Goal: Task Accomplishment & Management: Complete application form

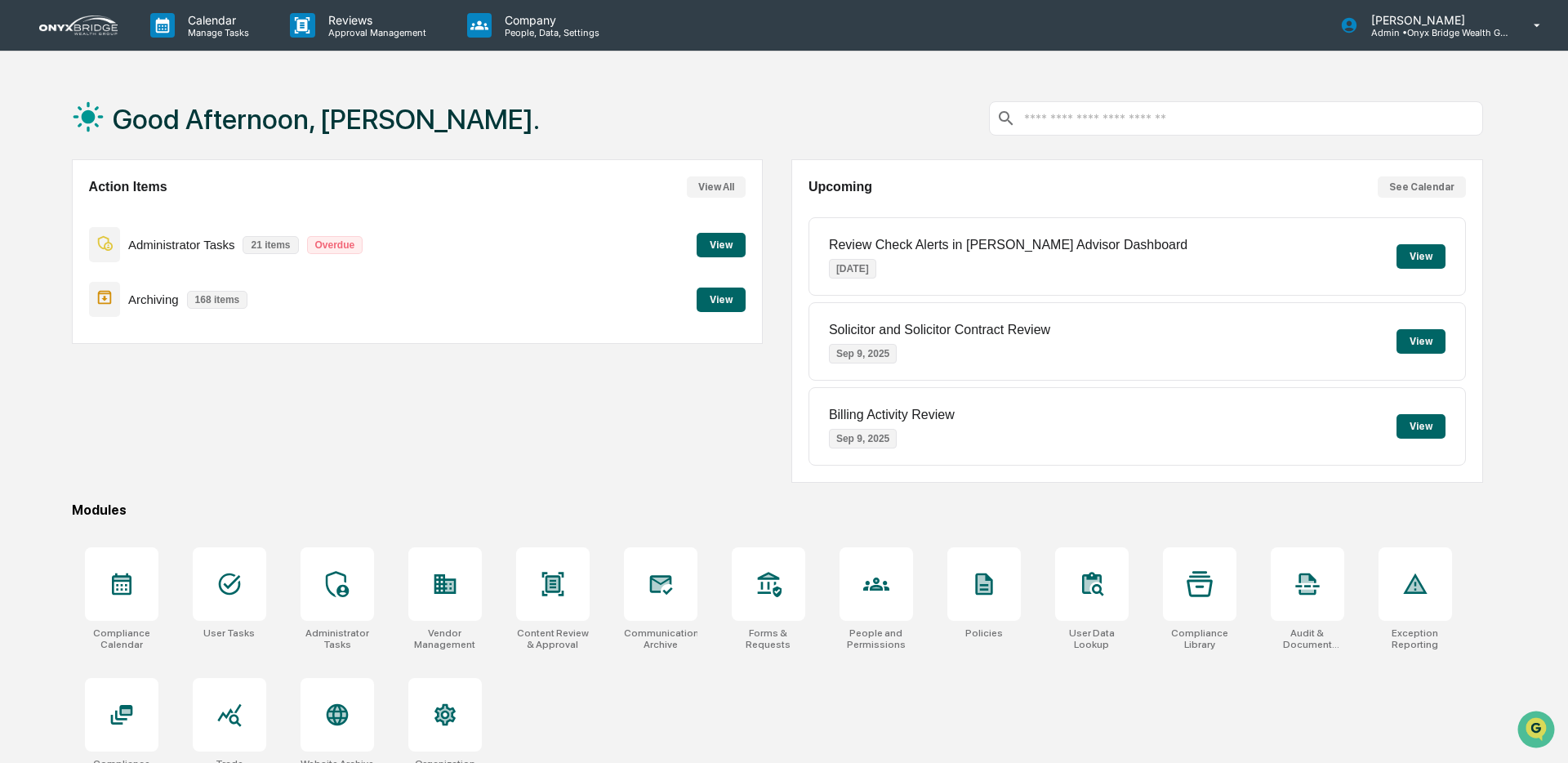
click at [671, 242] on div "Administrator Tasks 21 items Overdue View" at bounding box center [417, 244] width 658 height 55
click at [712, 241] on button "View" at bounding box center [721, 245] width 49 height 25
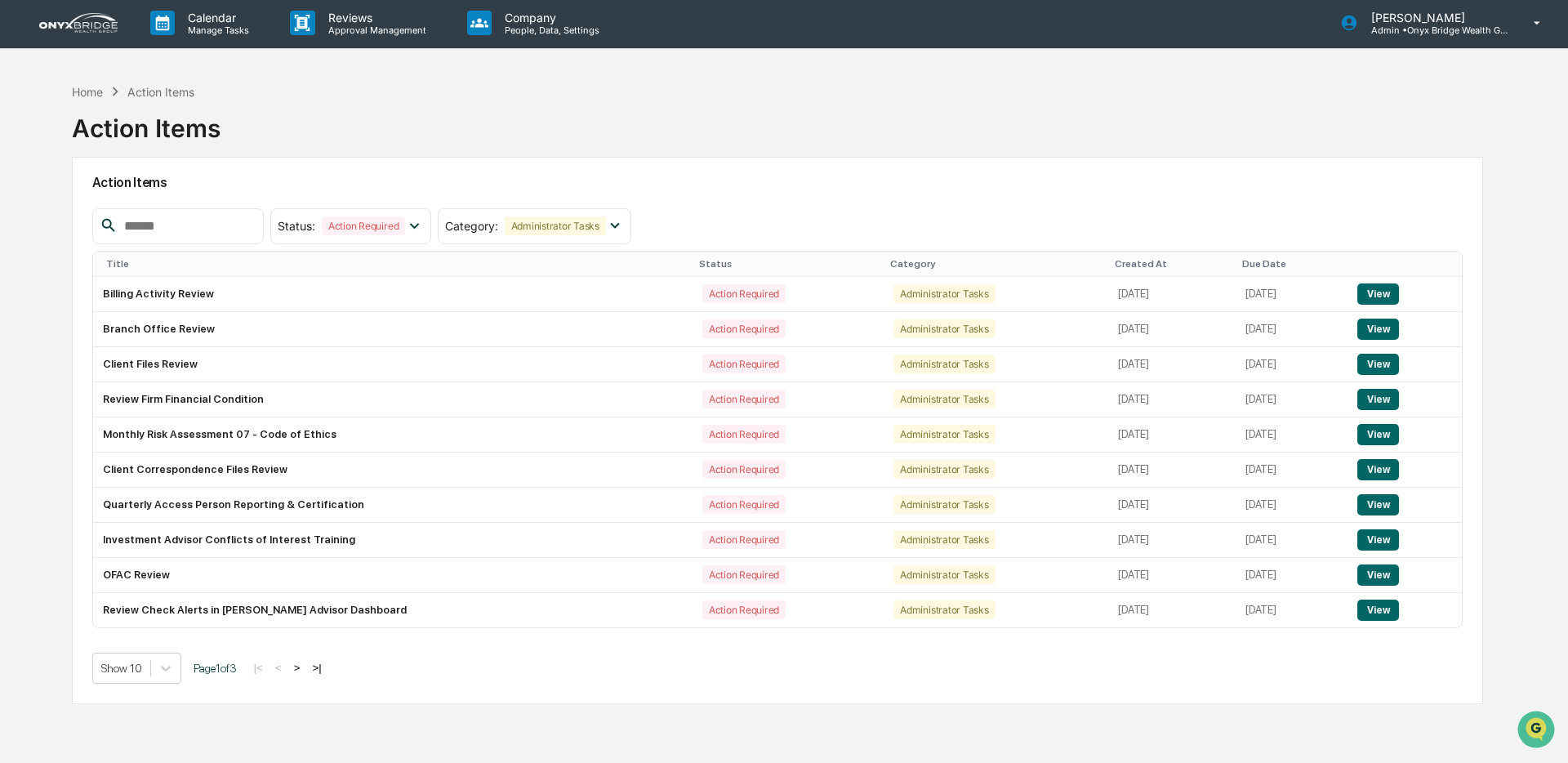
scroll to position [2, 0]
click at [225, 218] on input "text" at bounding box center [186, 226] width 138 height 21
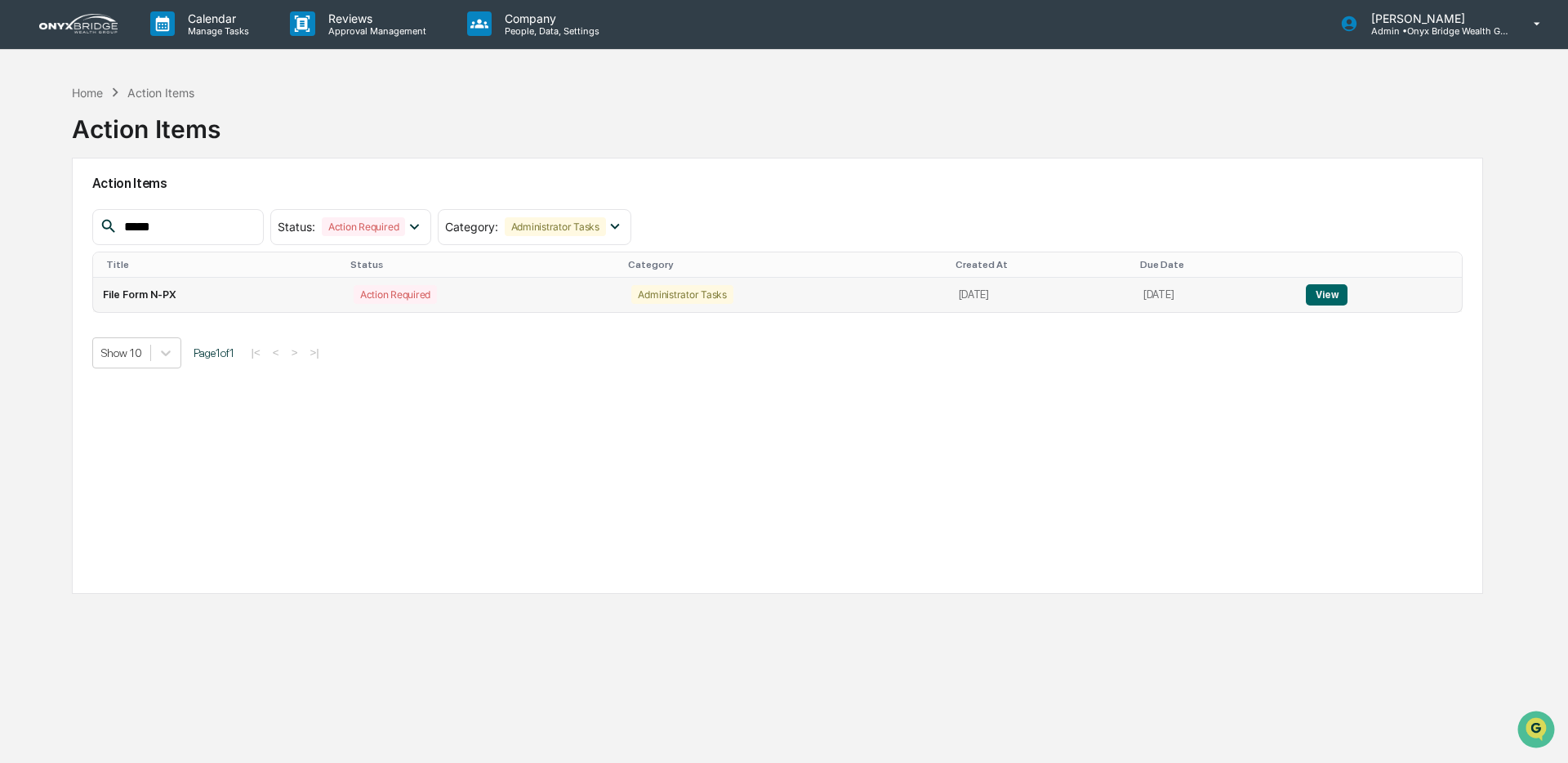
scroll to position [1, 0]
type input "****"
click at [1344, 296] on button "View" at bounding box center [1327, 295] width 42 height 21
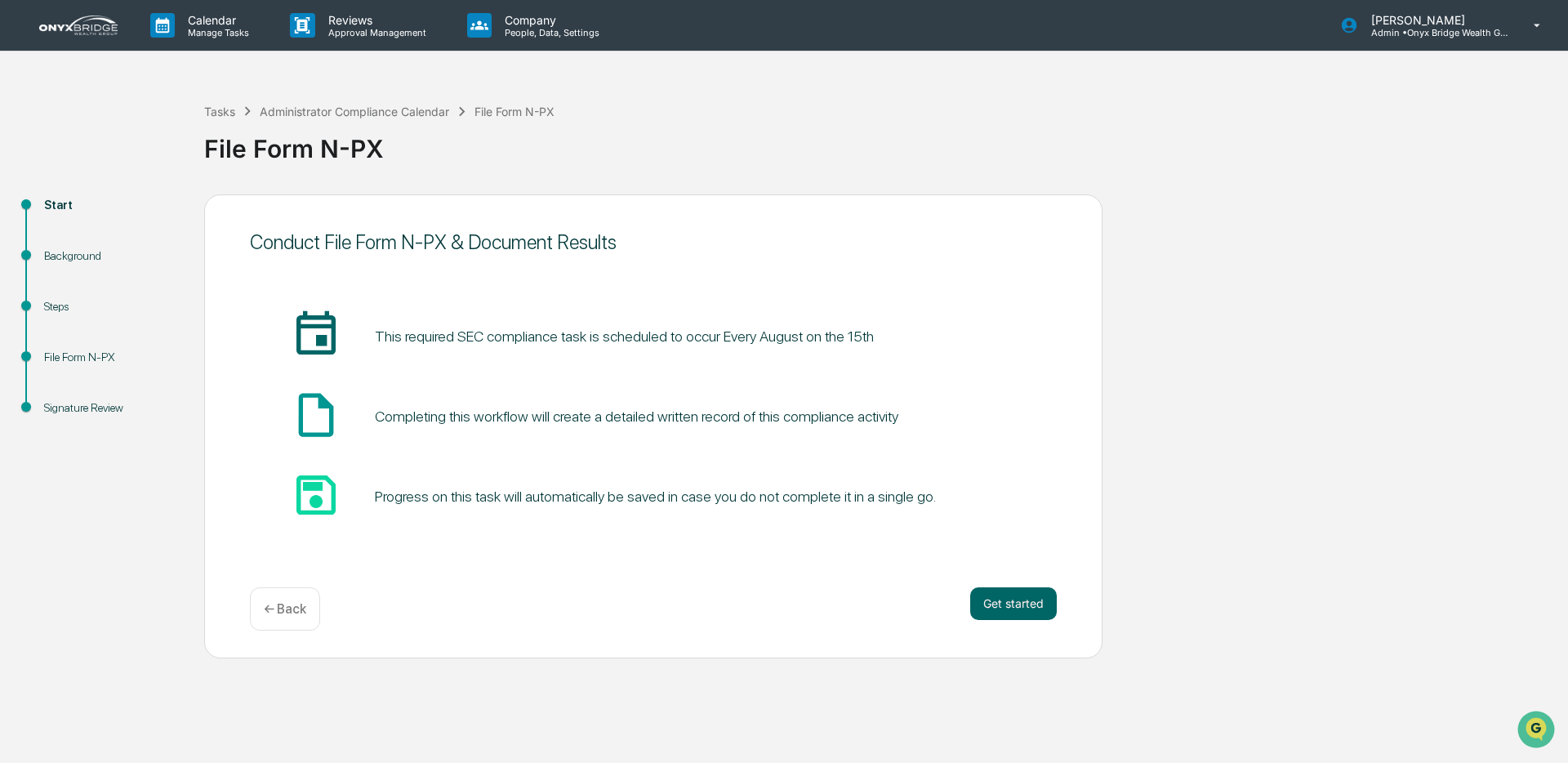
scroll to position [1, 0]
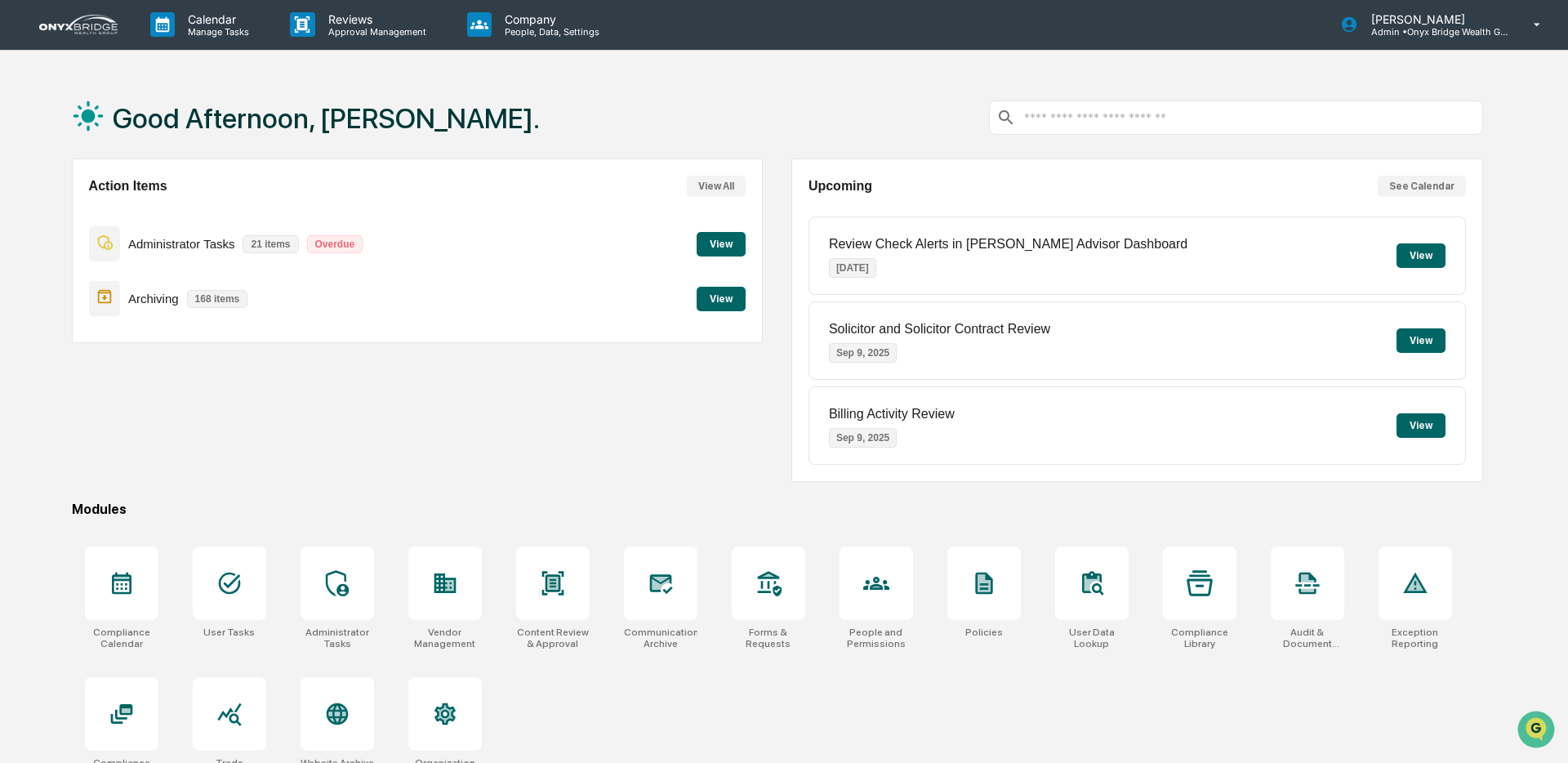
click at [94, 32] on img at bounding box center [78, 25] width 79 height 20
click at [363, 584] on div at bounding box center [337, 584] width 74 height 74
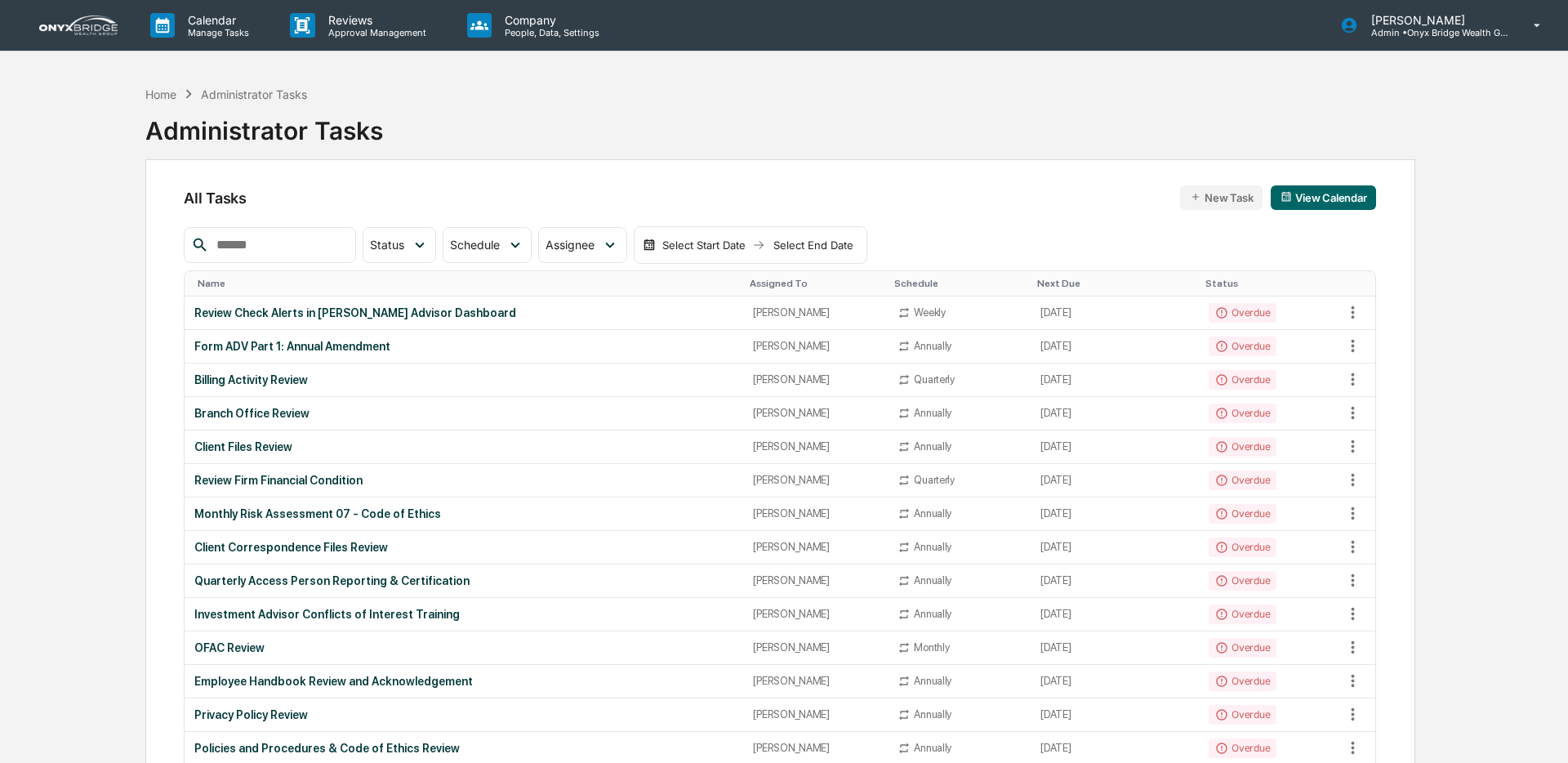
click at [298, 253] on input "text" at bounding box center [279, 244] width 138 height 21
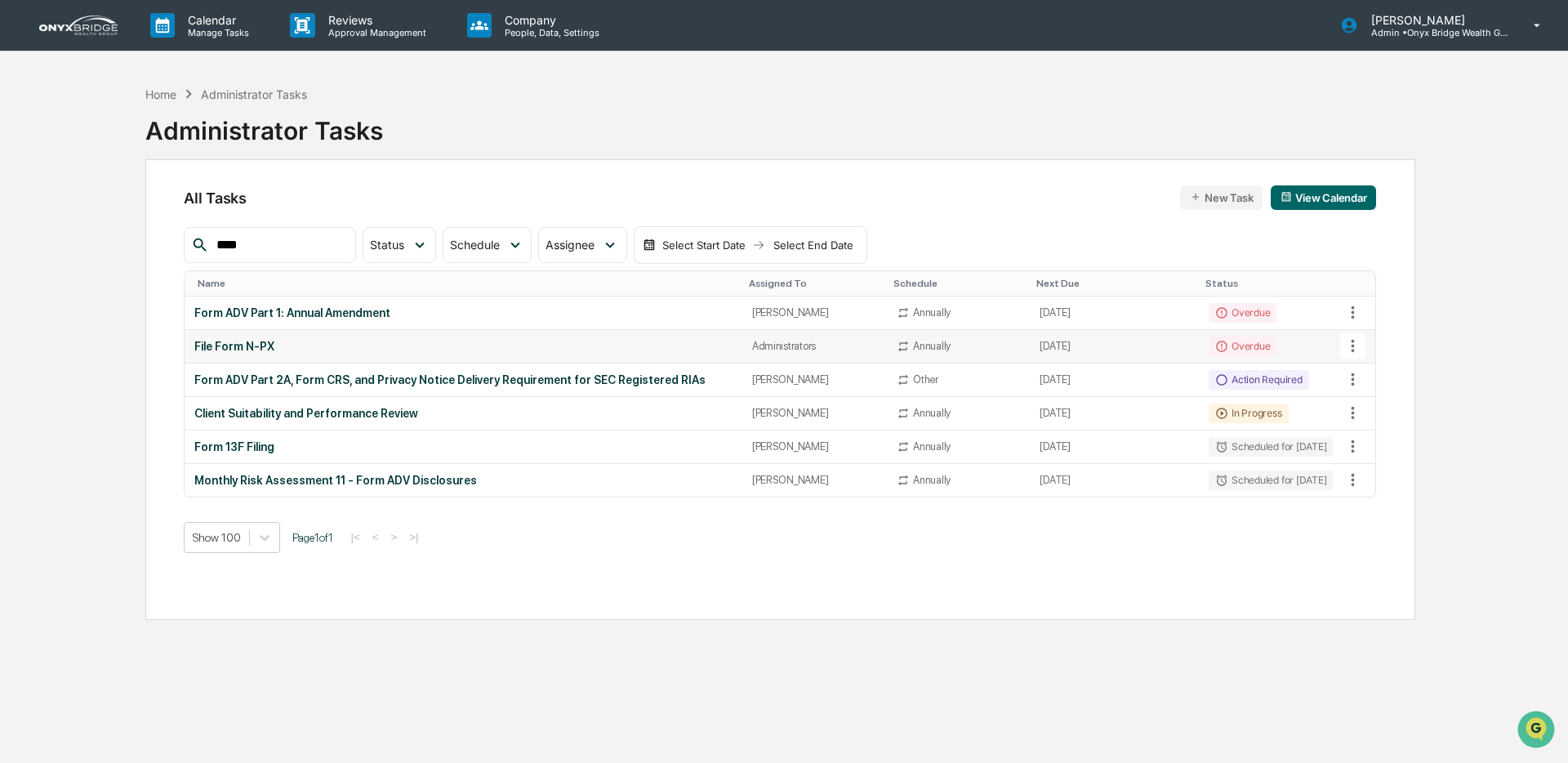
type input "****"
click at [1284, 348] on td "Overdue" at bounding box center [1271, 347] width 143 height 34
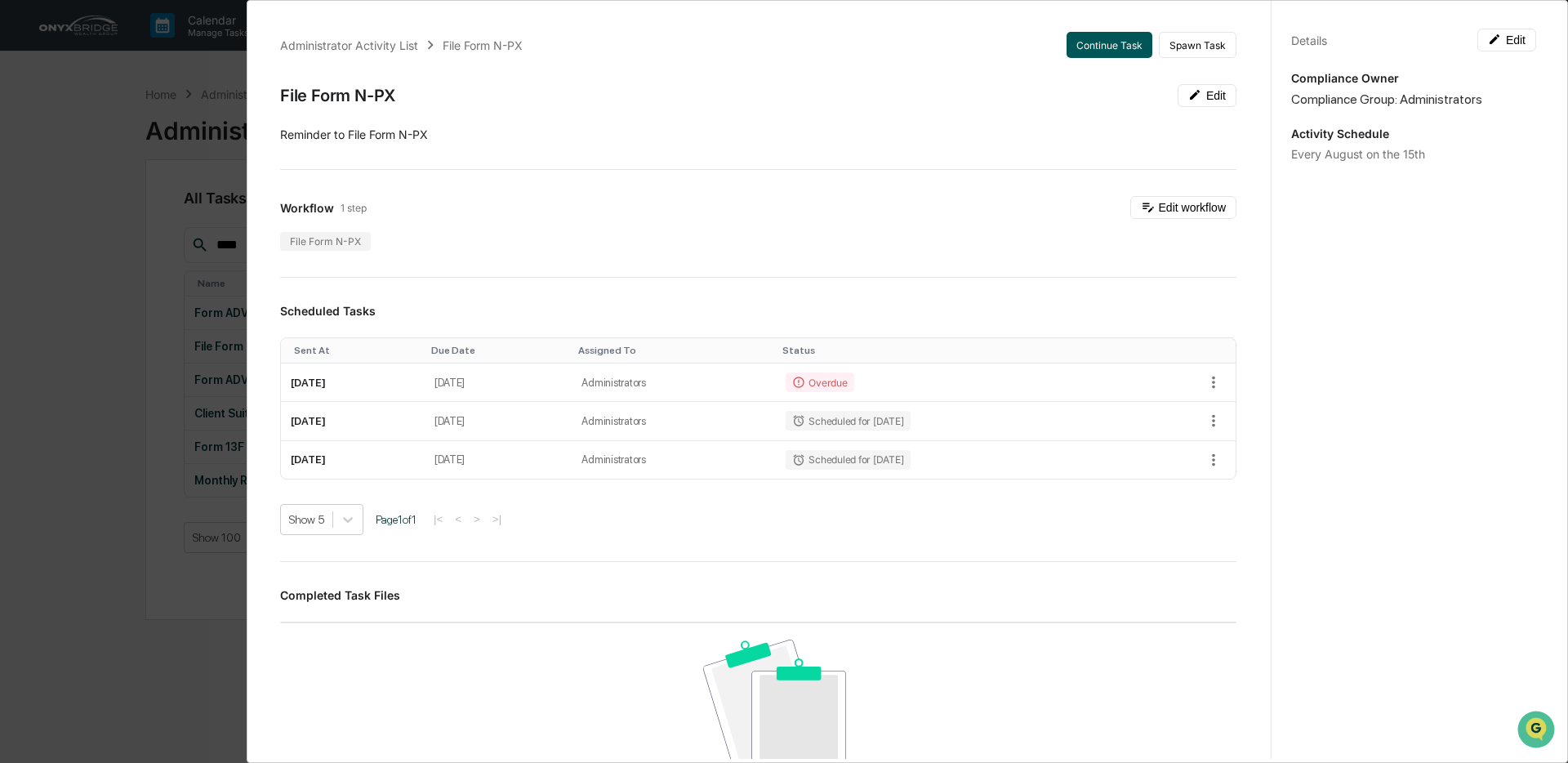
click at [1102, 46] on button "Continue Task" at bounding box center [1110, 45] width 86 height 26
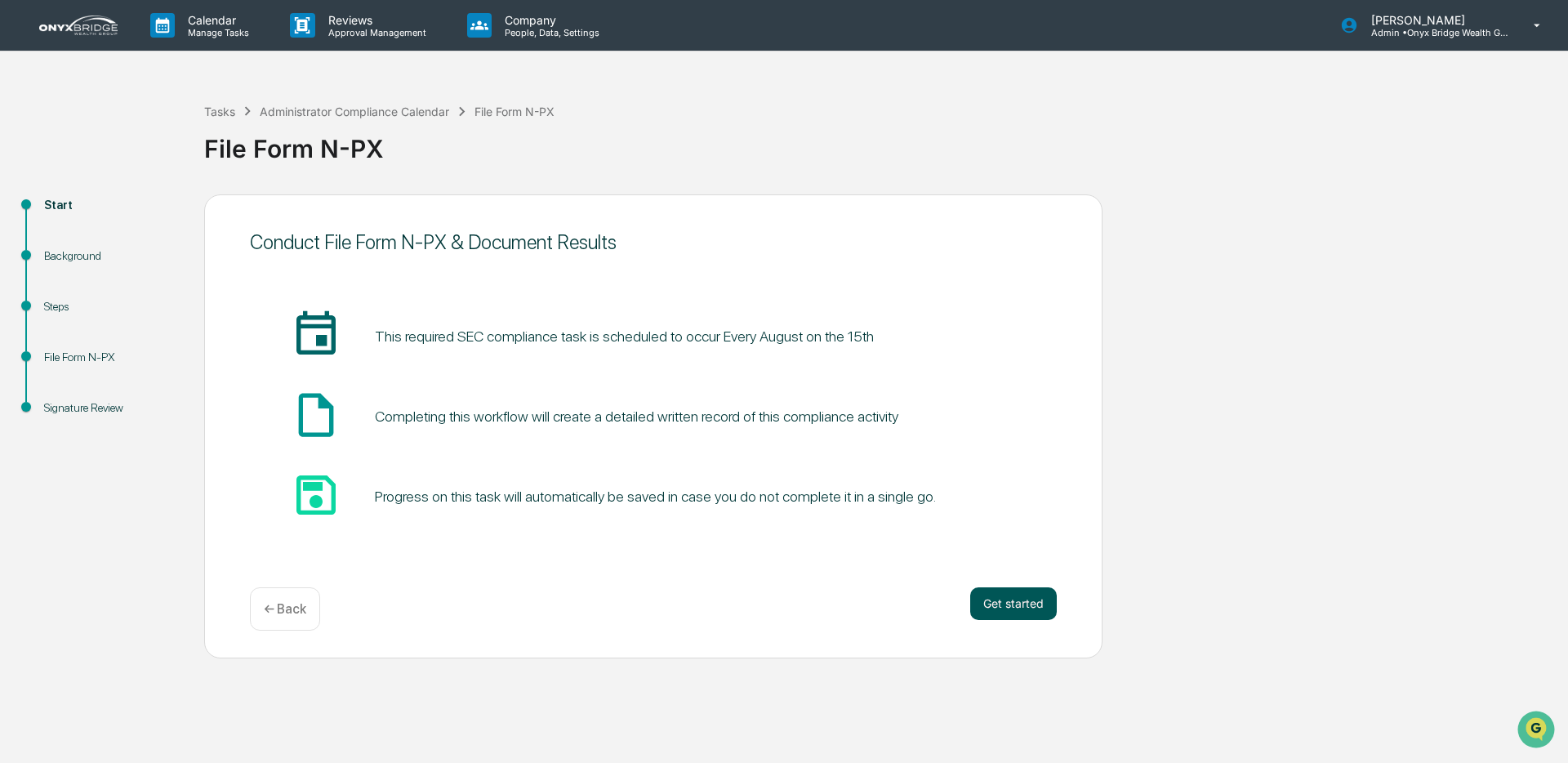
click at [1026, 612] on button "Get started" at bounding box center [1013, 604] width 87 height 33
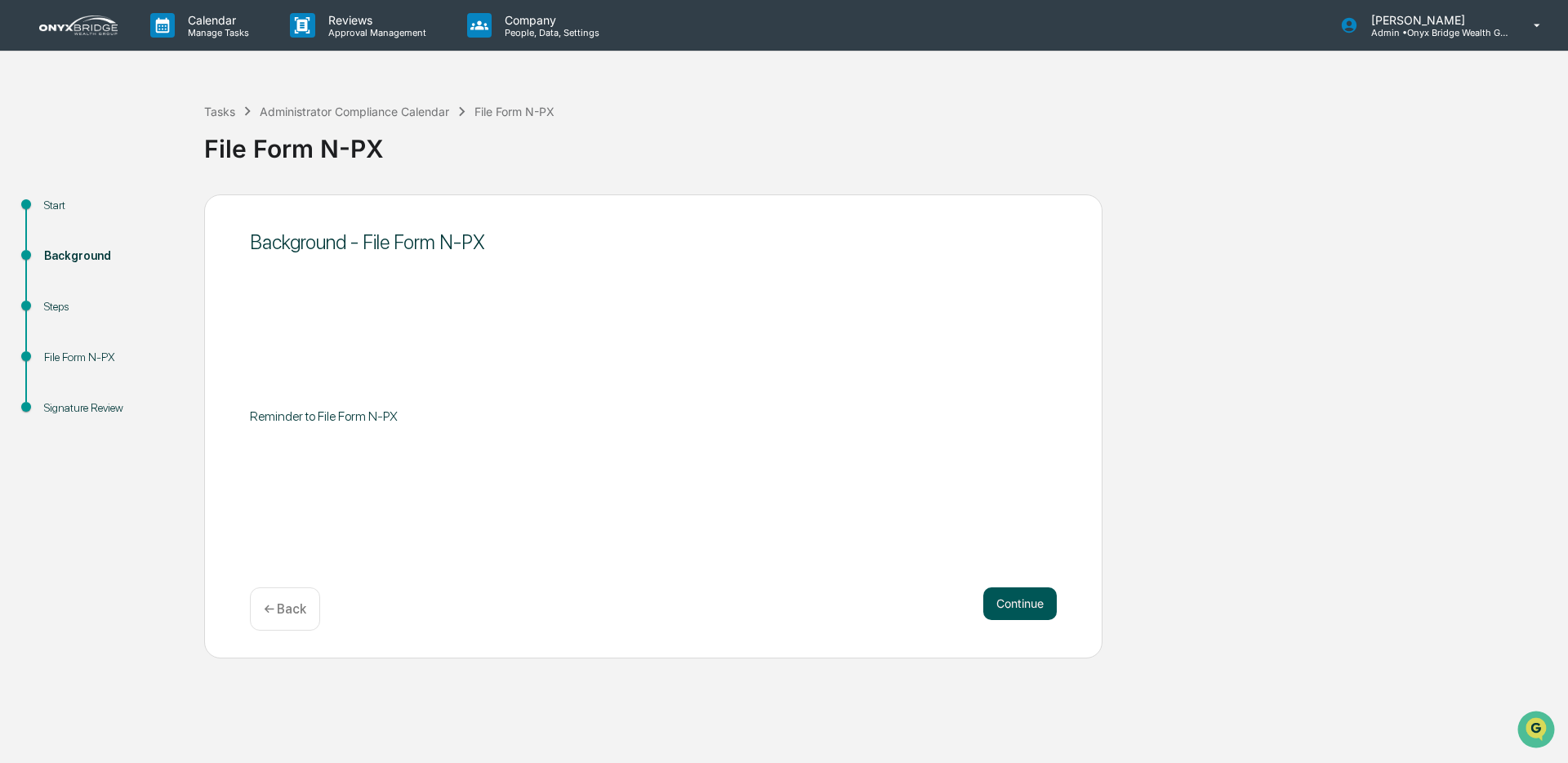
click at [1026, 612] on button "Continue" at bounding box center [1020, 604] width 74 height 33
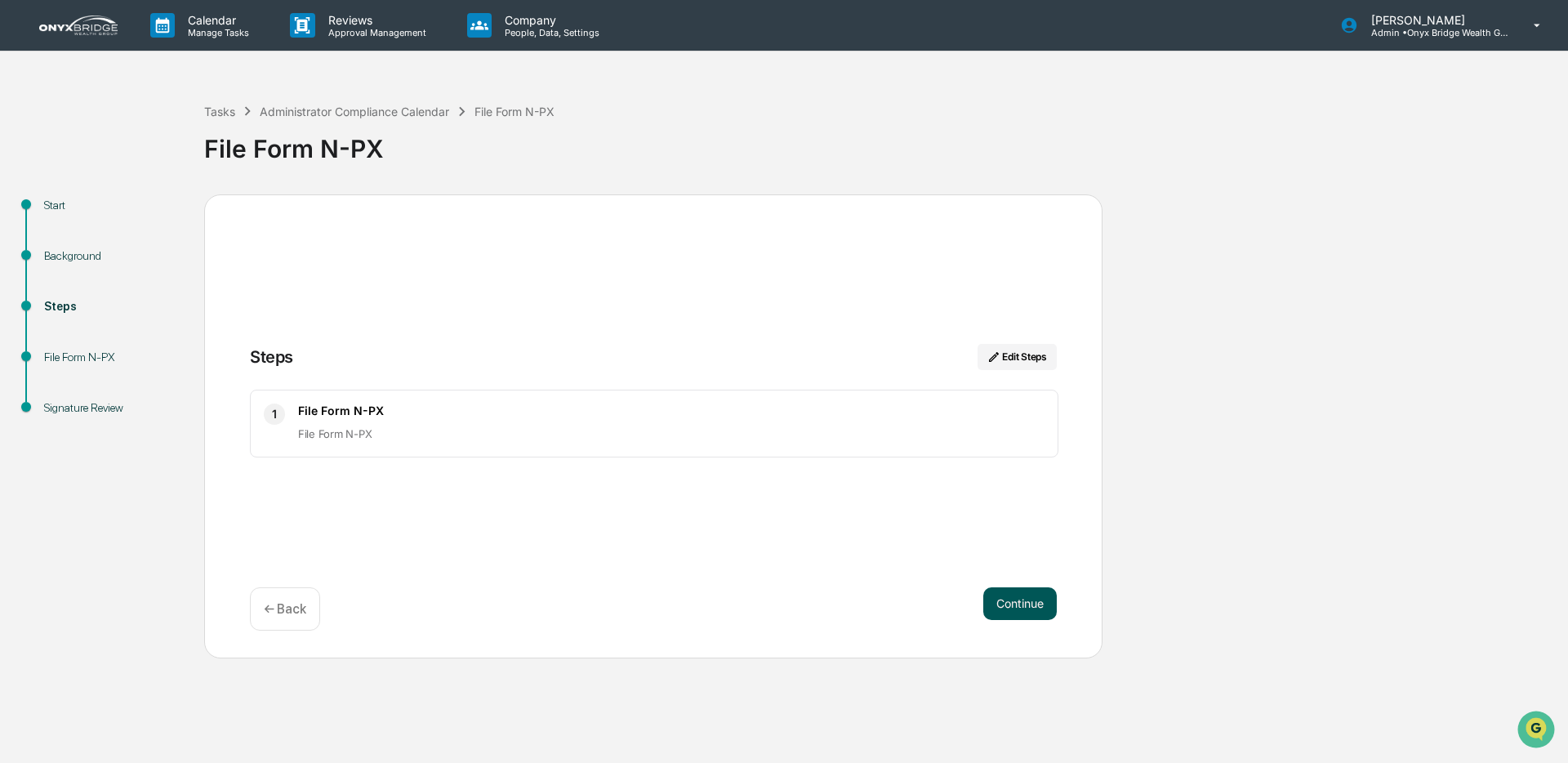
click at [1026, 612] on button "Continue" at bounding box center [1020, 604] width 74 height 33
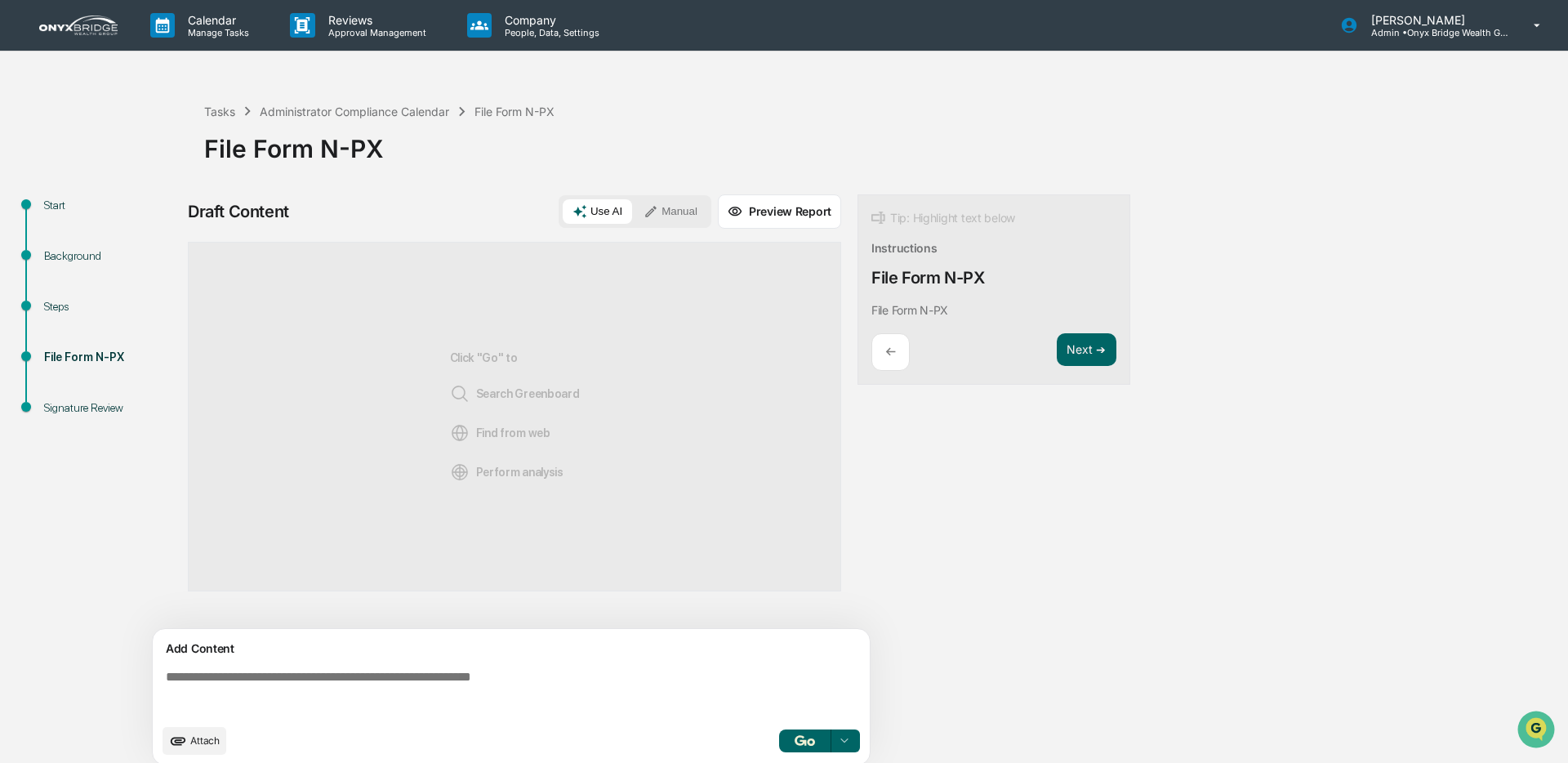
drag, startPoint x: 341, startPoint y: 672, endPoint x: 346, endPoint y: 661, distance: 12.1
click at [341, 672] on textarea at bounding box center [515, 692] width 711 height 59
click at [687, 203] on button "Manual" at bounding box center [671, 211] width 74 height 25
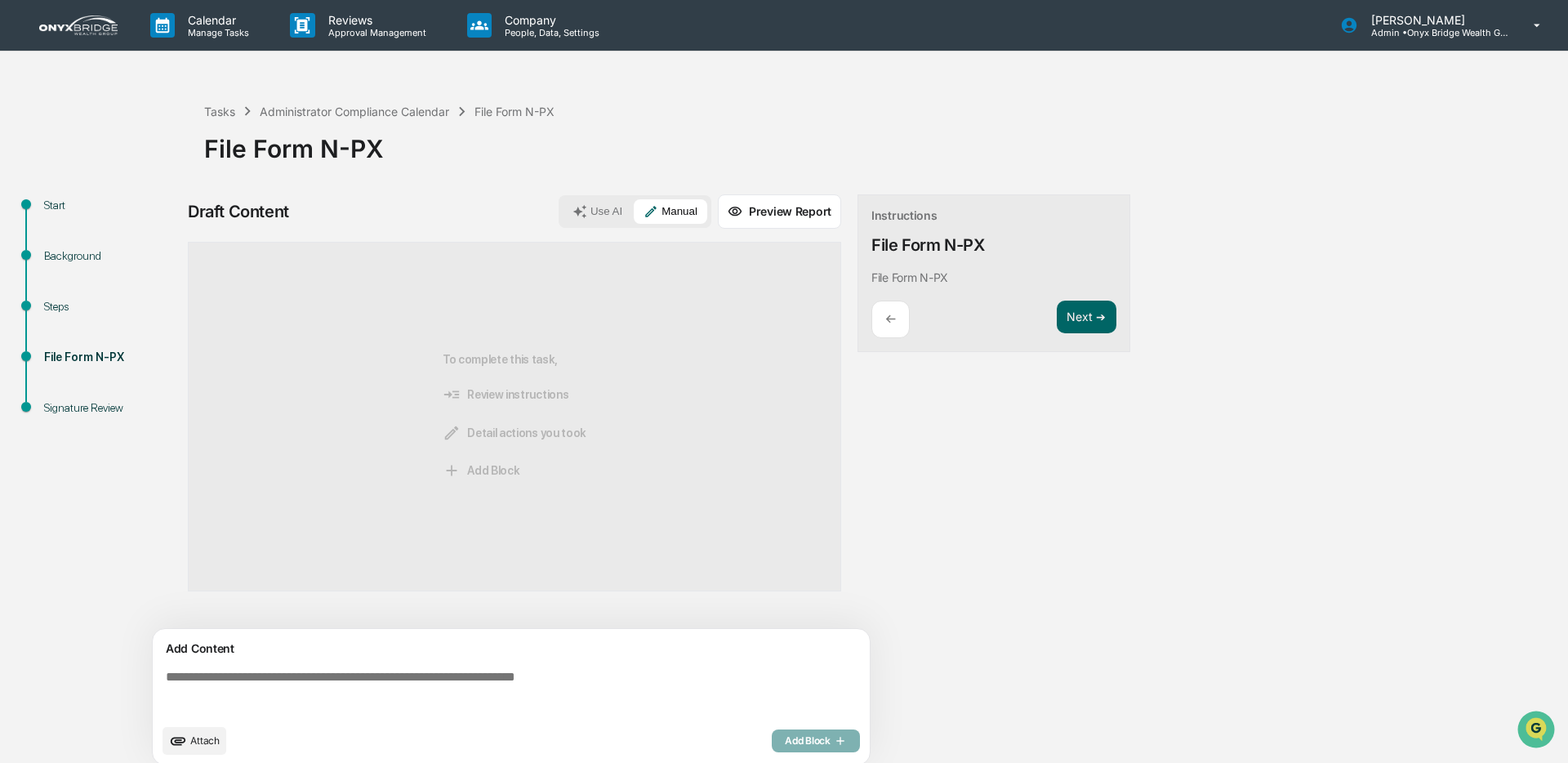
click at [234, 691] on textarea at bounding box center [515, 692] width 711 height 59
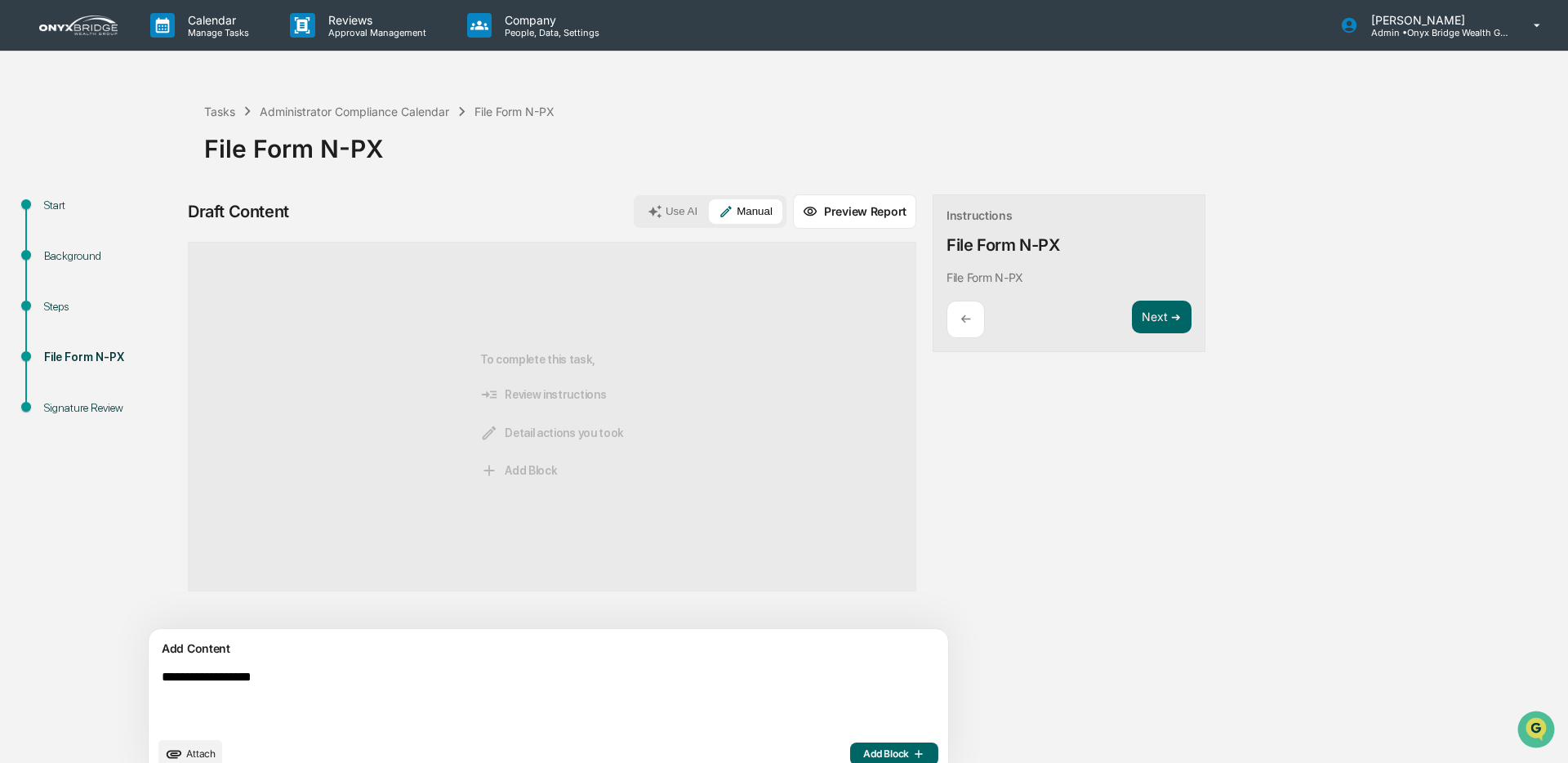
type textarea "**********"
click at [863, 756] on span "Add Block" at bounding box center [894, 754] width 62 height 13
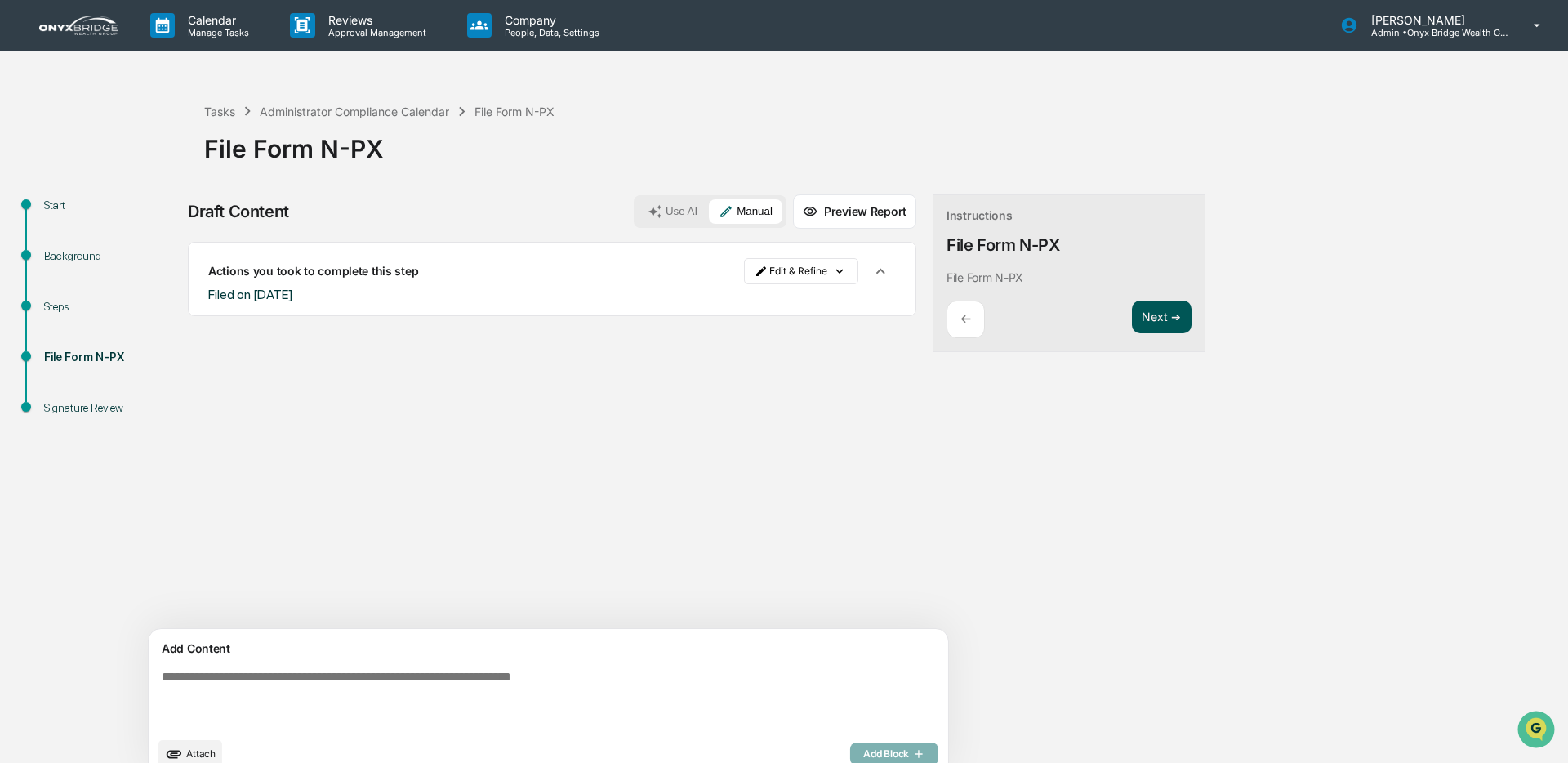
click at [1132, 308] on button "Next ➔" at bounding box center [1162, 318] width 60 height 34
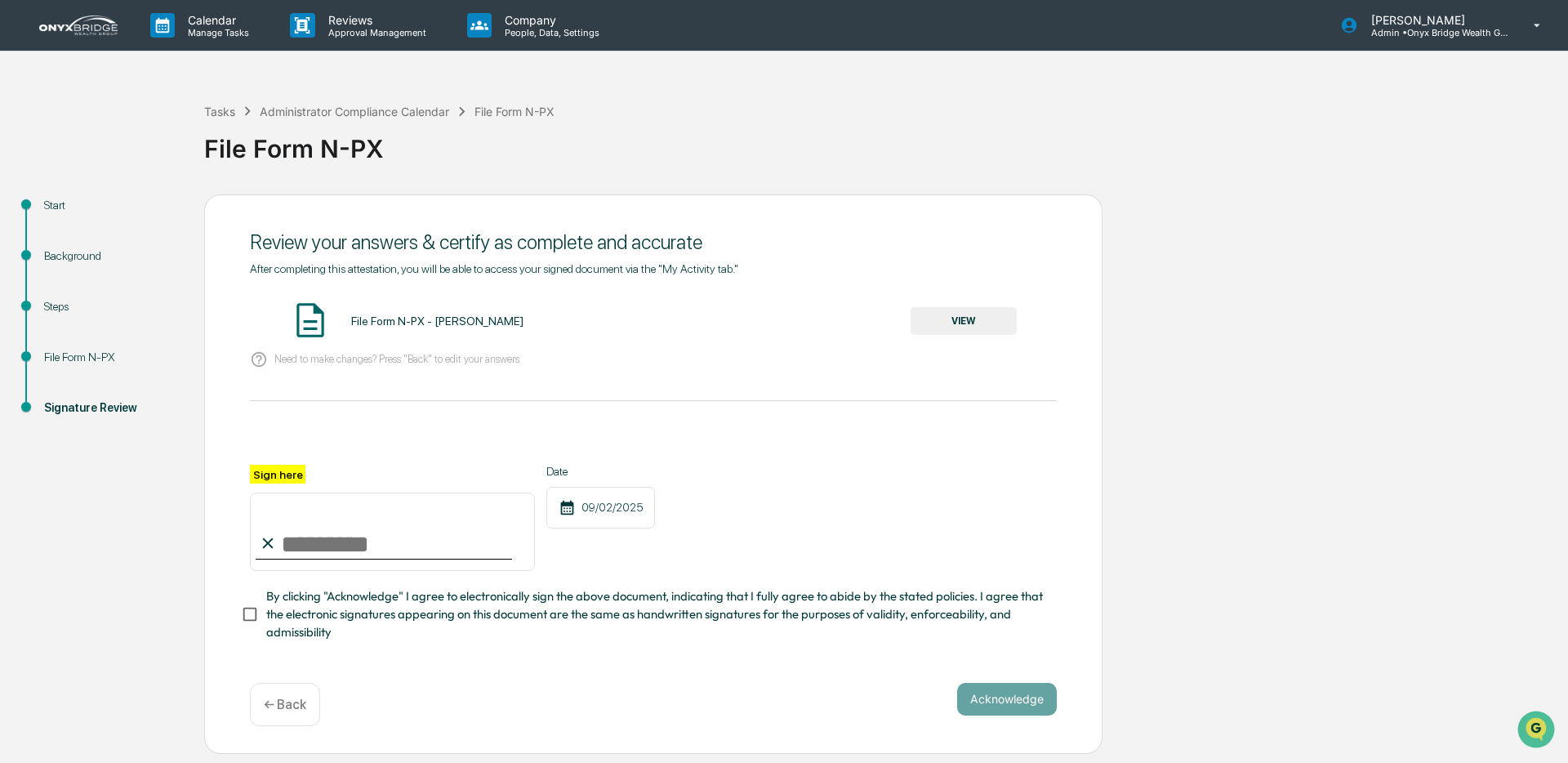
click at [285, 546] on input "Sign here" at bounding box center [392, 532] width 285 height 79
type input "**********"
click at [1006, 698] on button "Acknowledge" at bounding box center [1008, 699] width 100 height 33
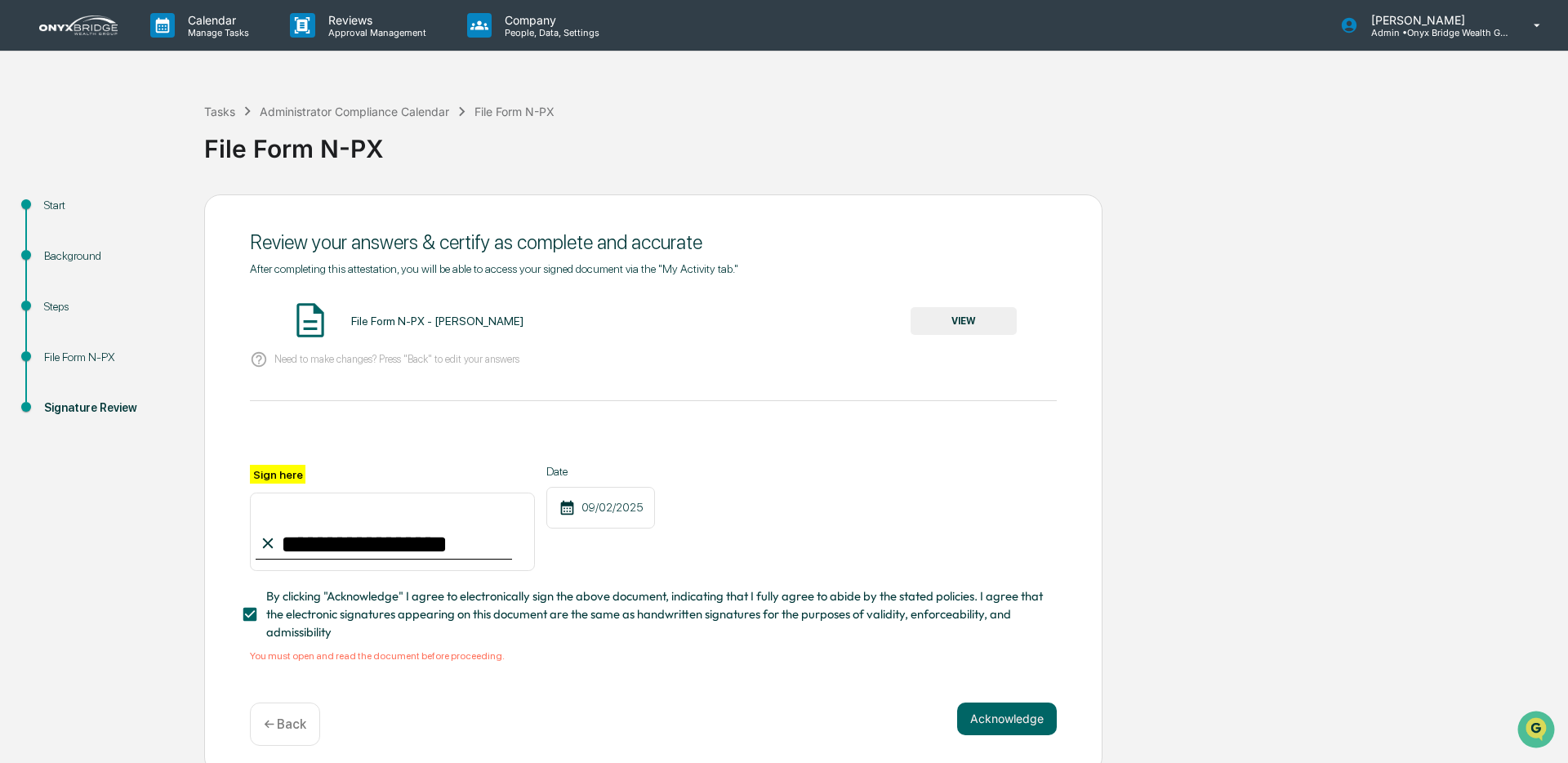
click at [935, 333] on button "VIEW" at bounding box center [964, 322] width 107 height 28
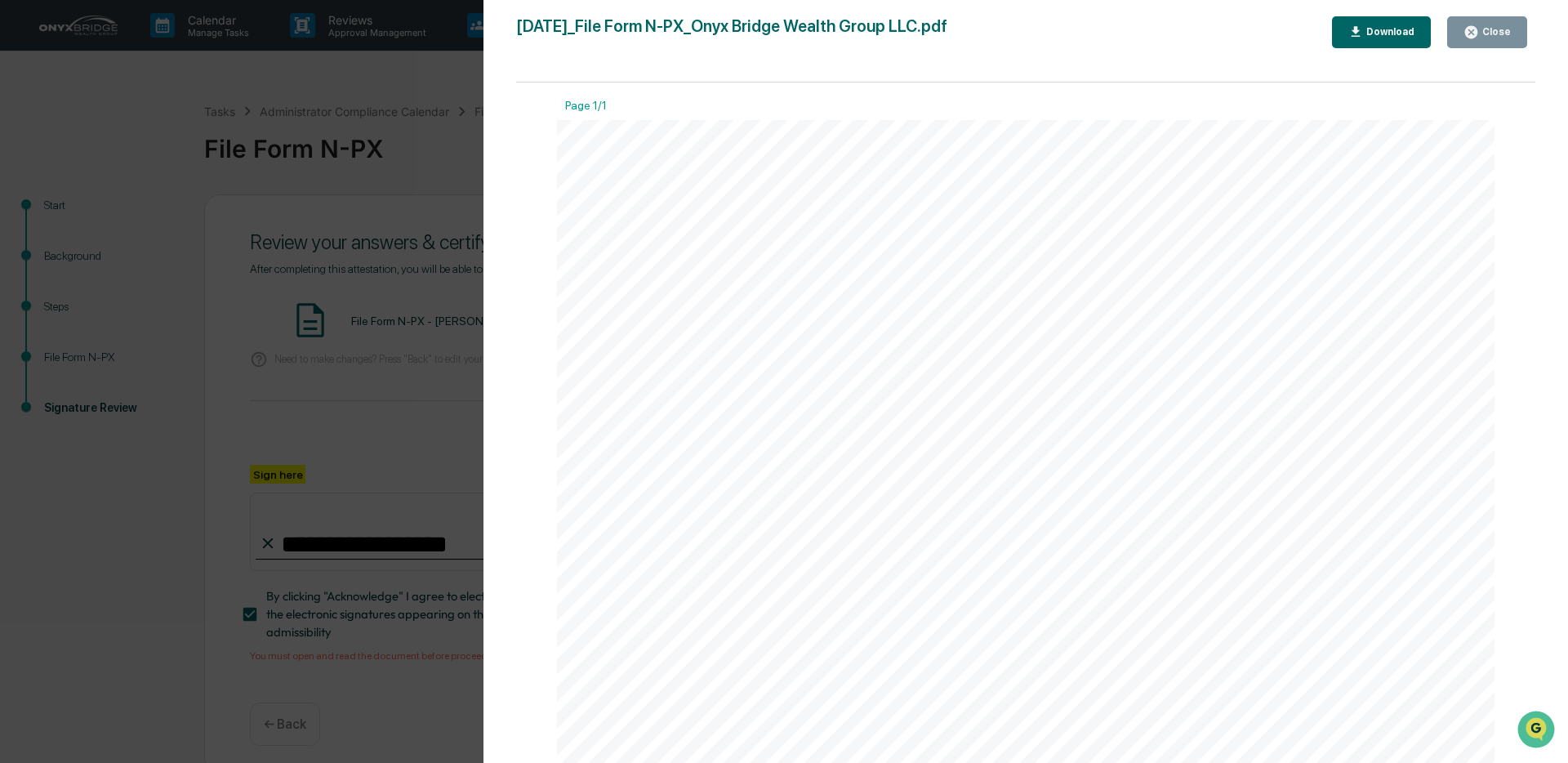
drag, startPoint x: 1497, startPoint y: 36, endPoint x: 1422, endPoint y: 112, distance: 106.8
click at [1497, 36] on div "Close" at bounding box center [1495, 31] width 32 height 11
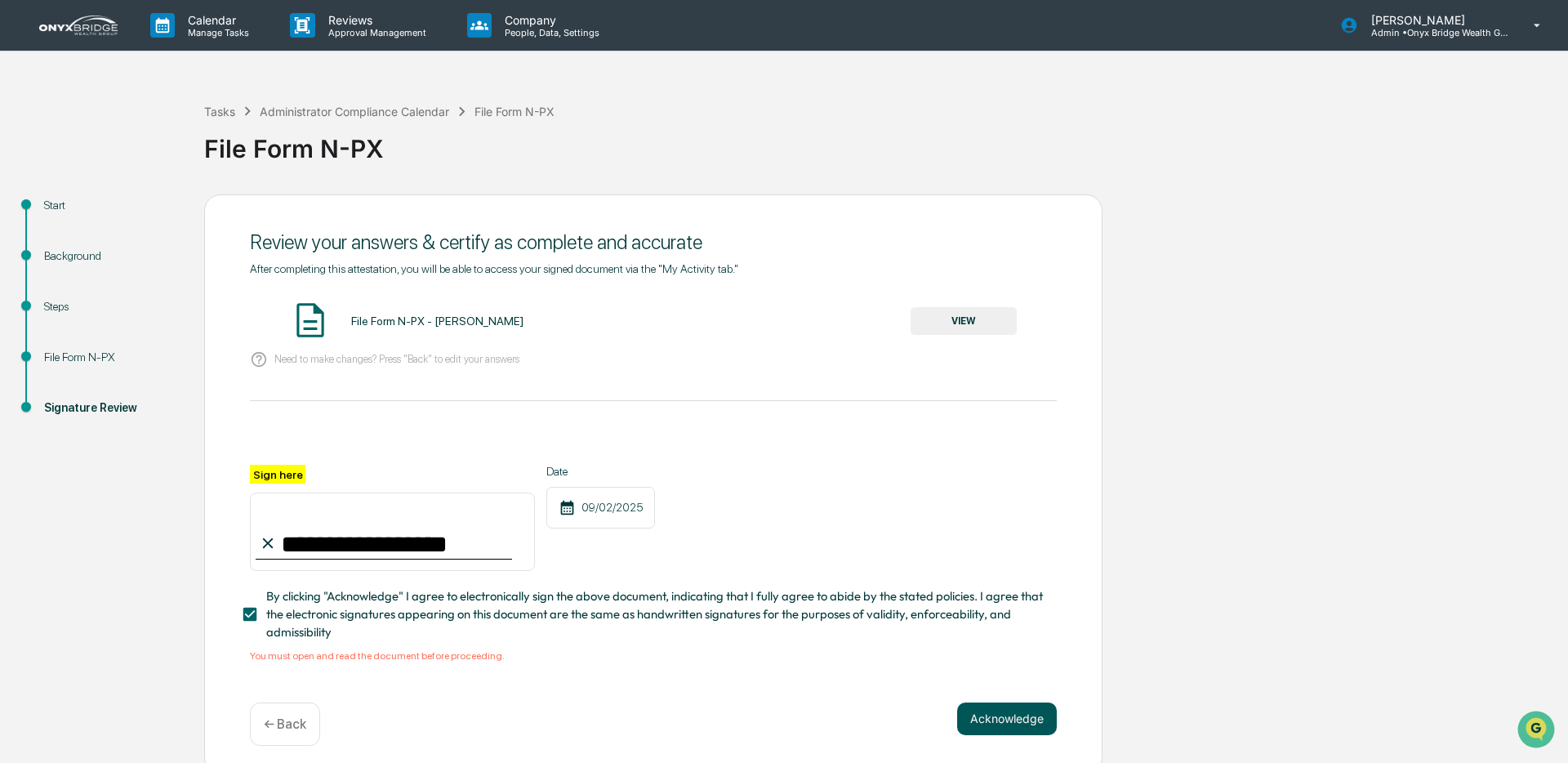
click at [1009, 717] on button "Acknowledge" at bounding box center [1008, 719] width 100 height 33
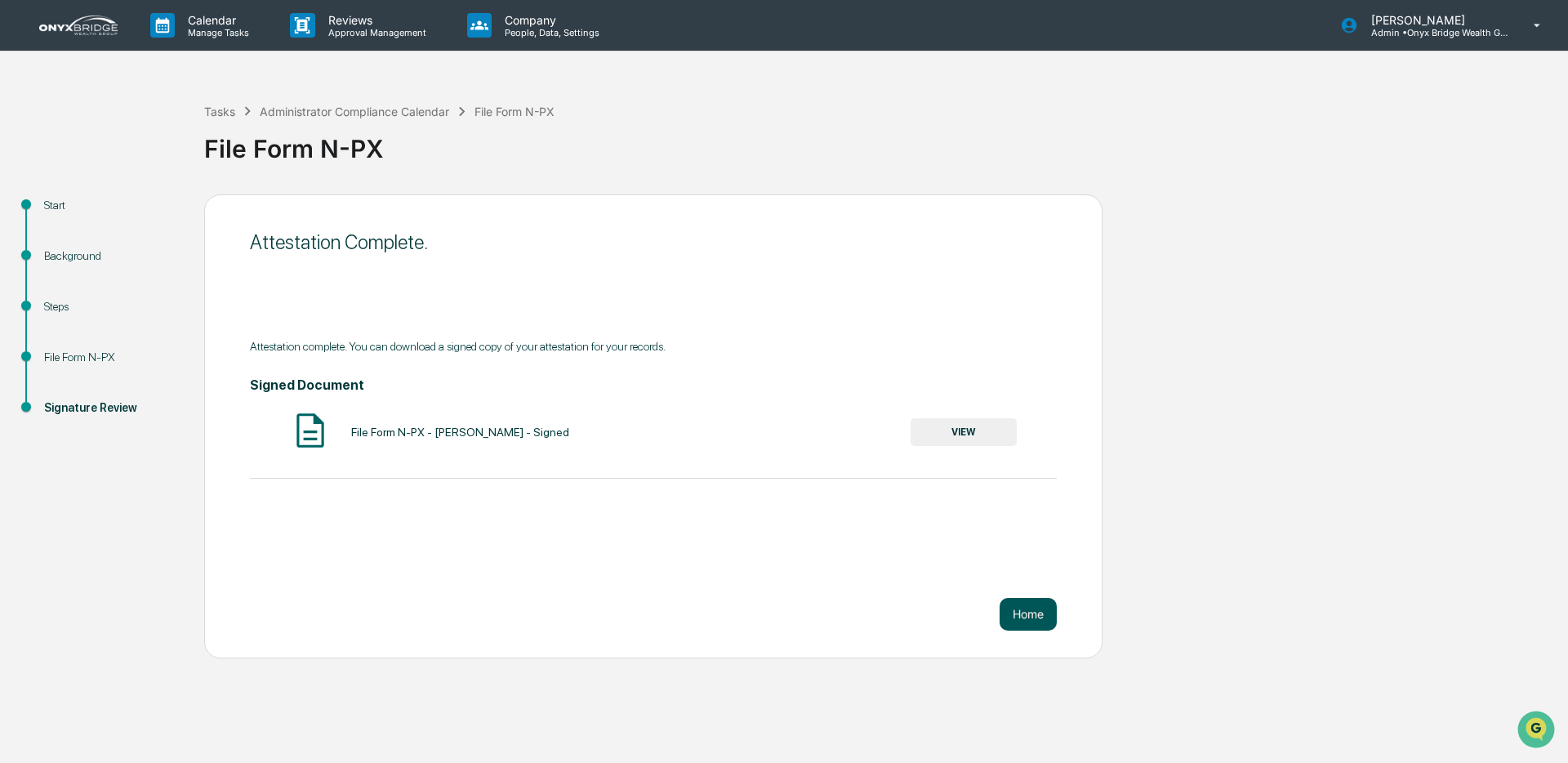
click at [1025, 614] on button "Home" at bounding box center [1027, 615] width 57 height 33
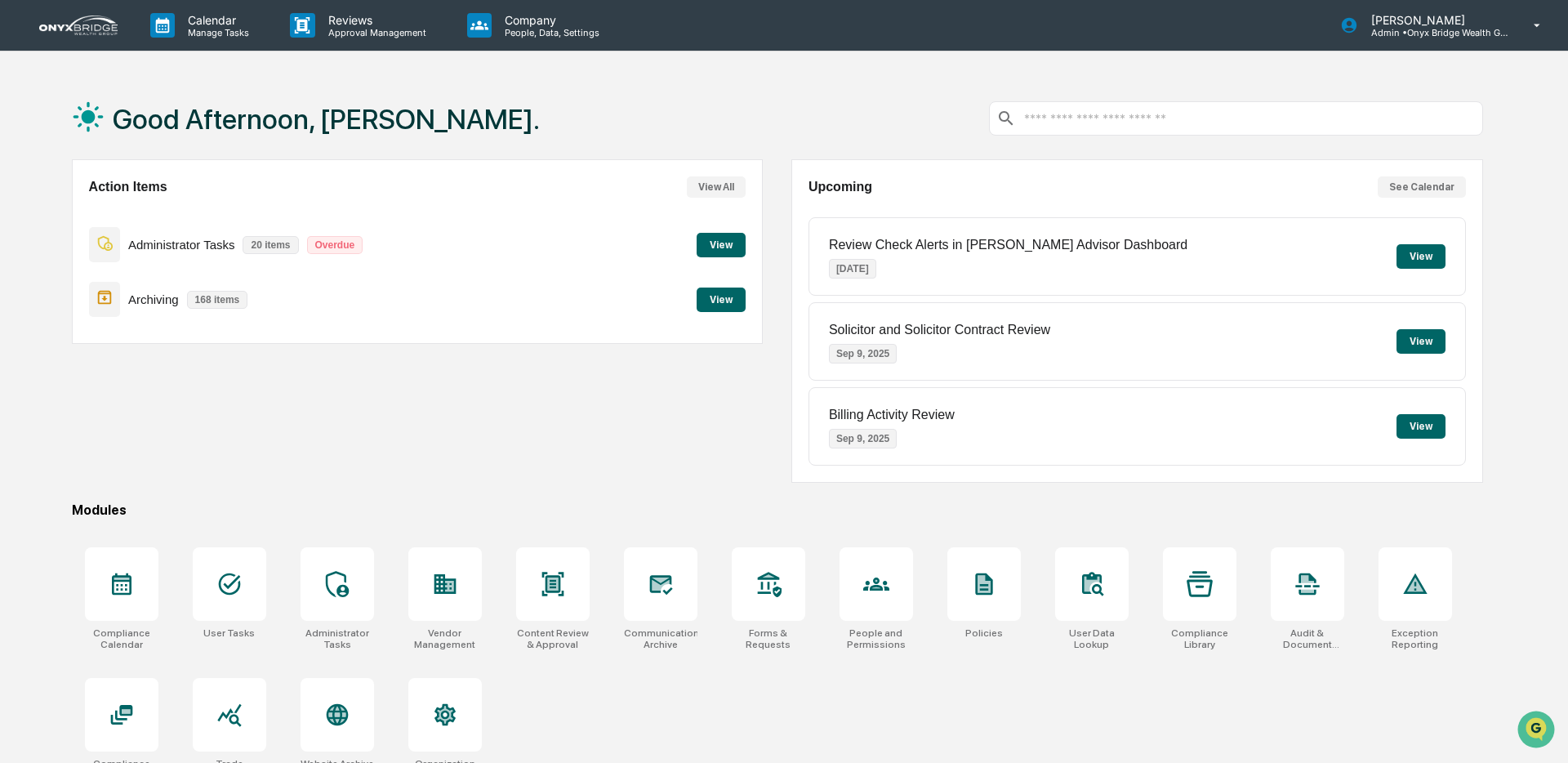
click at [724, 249] on button "View" at bounding box center [721, 245] width 49 height 25
